Goal: Consume media (video, audio)

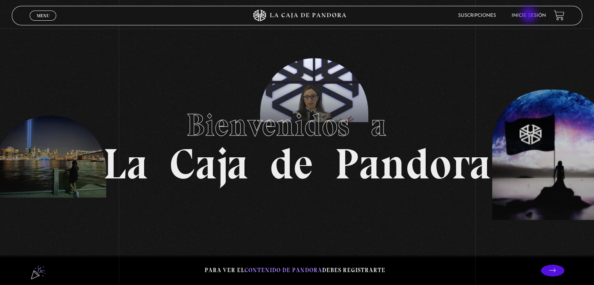
click at [530, 16] on link "Inicie sesión" at bounding box center [529, 15] width 34 height 5
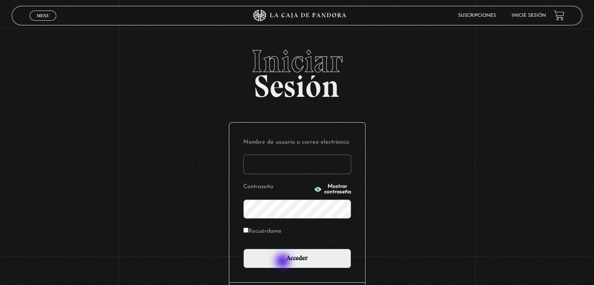
scroll to position [111, 0]
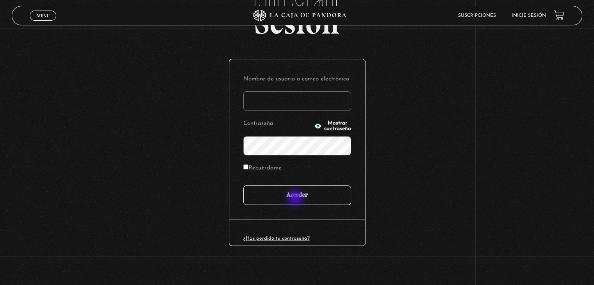
type input "magalagarza@gmail.com"
click at [296, 199] on input "Acceder" at bounding box center [297, 195] width 108 height 20
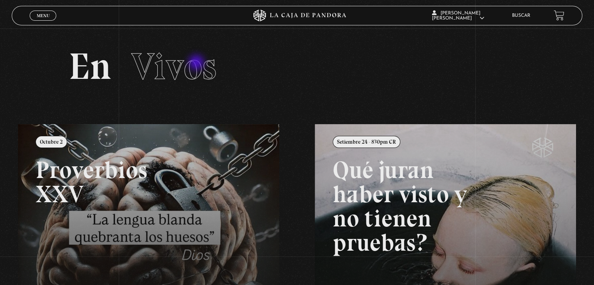
scroll to position [117, 0]
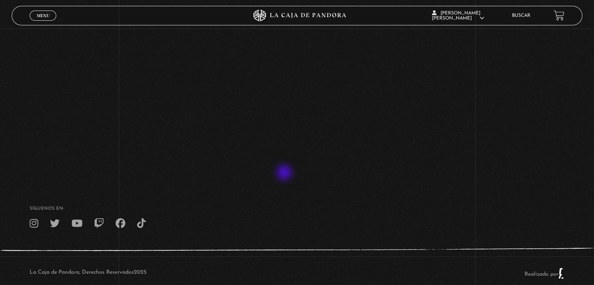
scroll to position [234, 0]
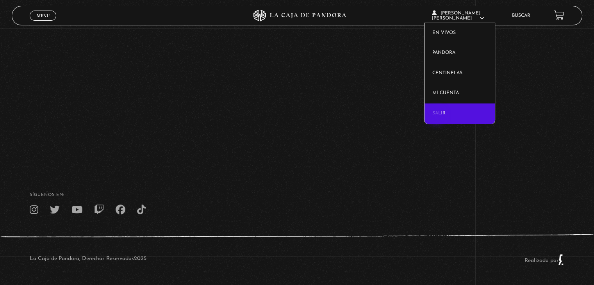
click at [437, 116] on link "Salir" at bounding box center [459, 113] width 71 height 20
